Goal: Navigation & Orientation: Find specific page/section

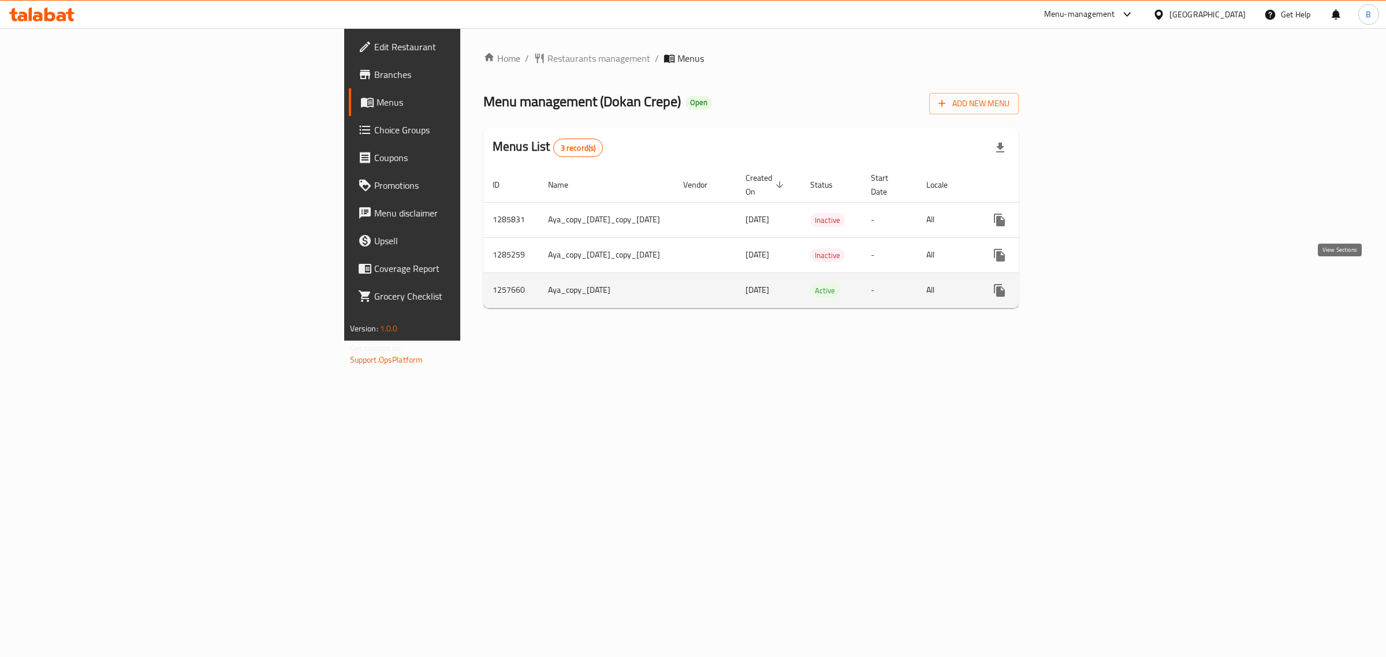
click at [1088, 285] on icon "enhanced table" at bounding box center [1083, 290] width 10 height 10
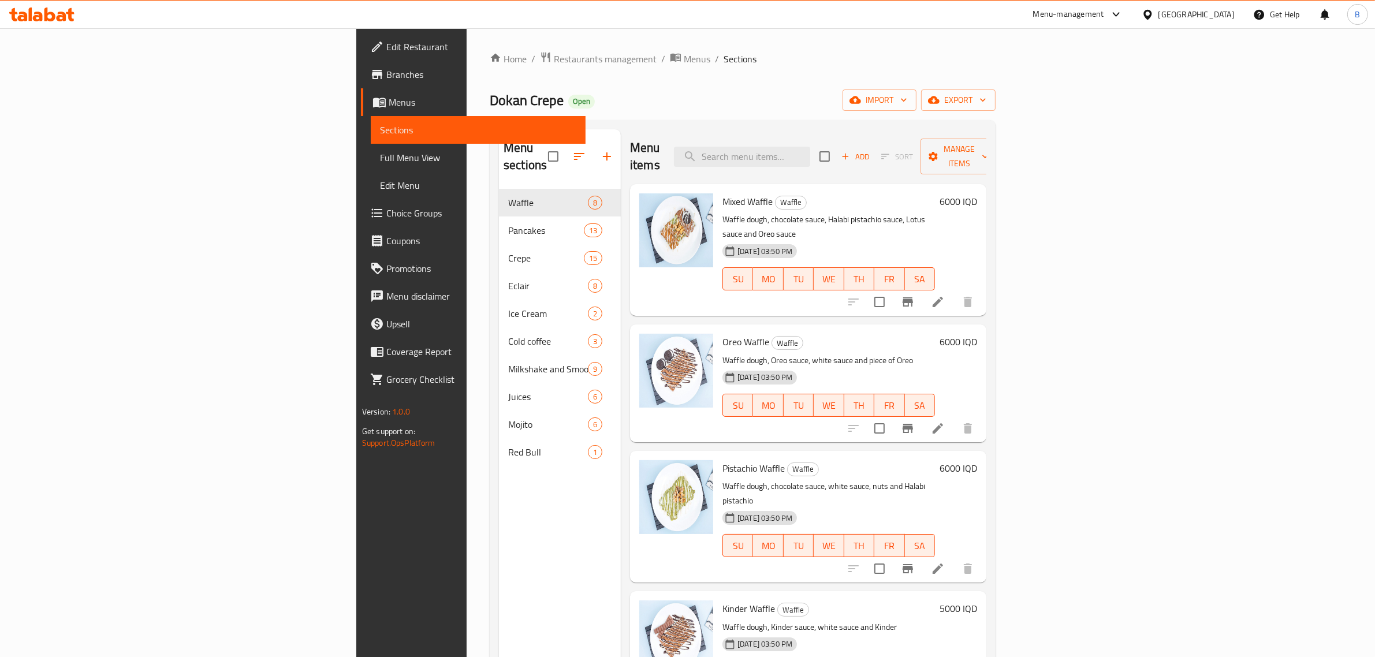
click at [21, 6] on div at bounding box center [42, 14] width 84 height 23
click at [58, 18] on icon at bounding box center [62, 17] width 10 height 10
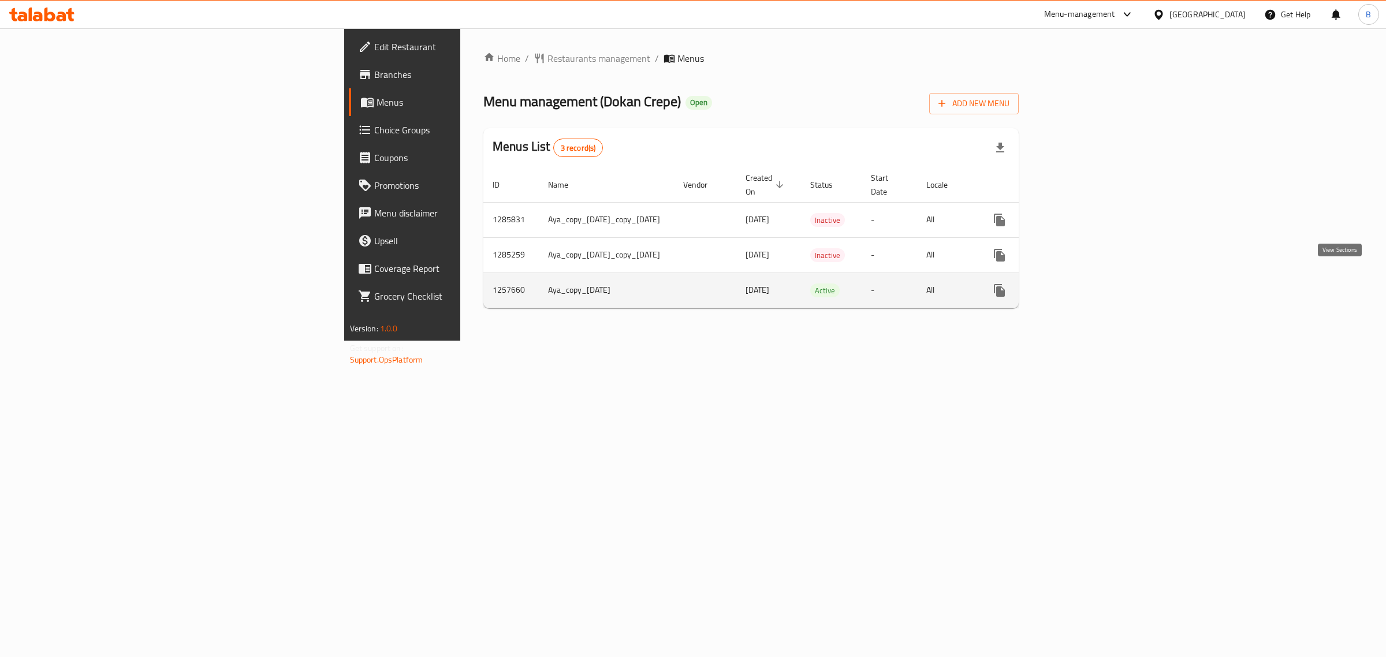
click at [1097, 286] on link "enhanced table" at bounding box center [1083, 291] width 28 height 28
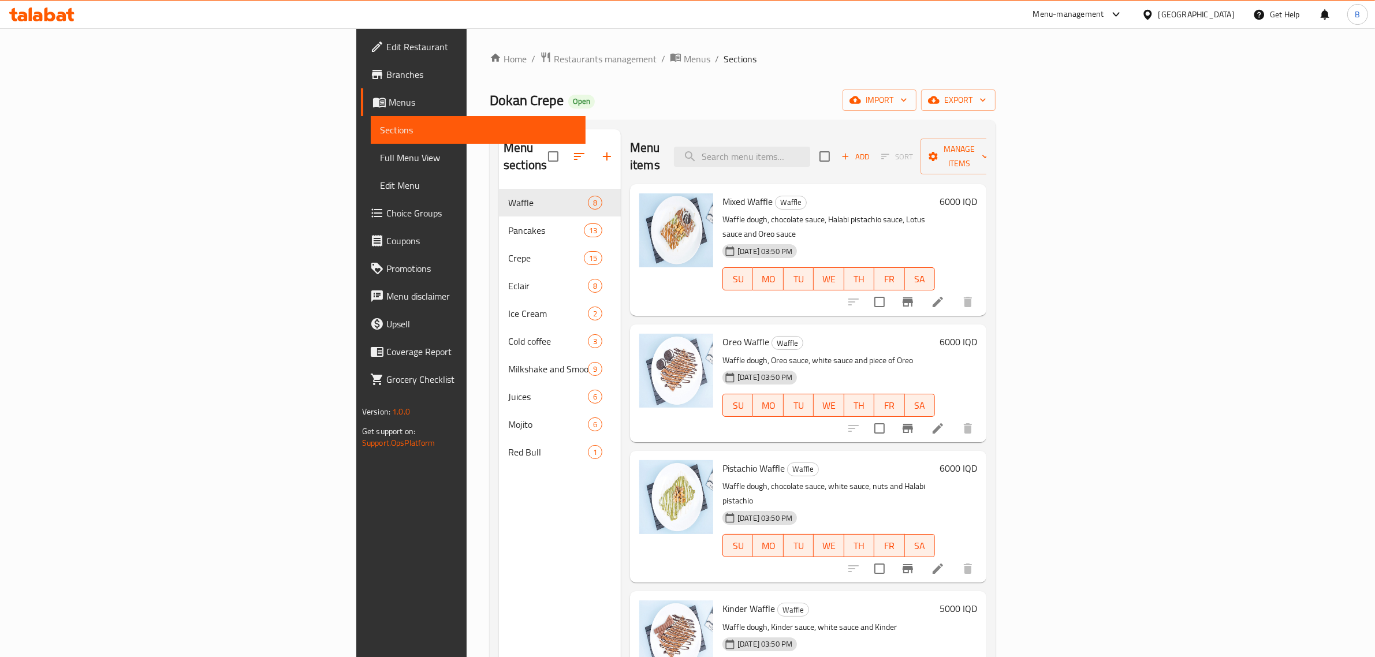
click at [386, 71] on span "Branches" at bounding box center [481, 75] width 191 height 14
